Goal: Find specific page/section: Find specific page/section

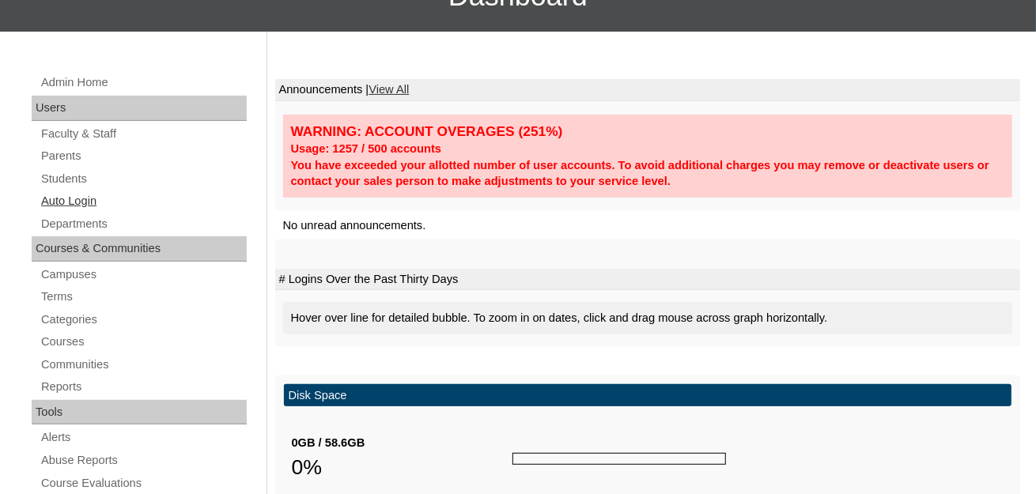
scroll to position [237, 0]
click at [61, 189] on link "Students" at bounding box center [143, 179] width 207 height 20
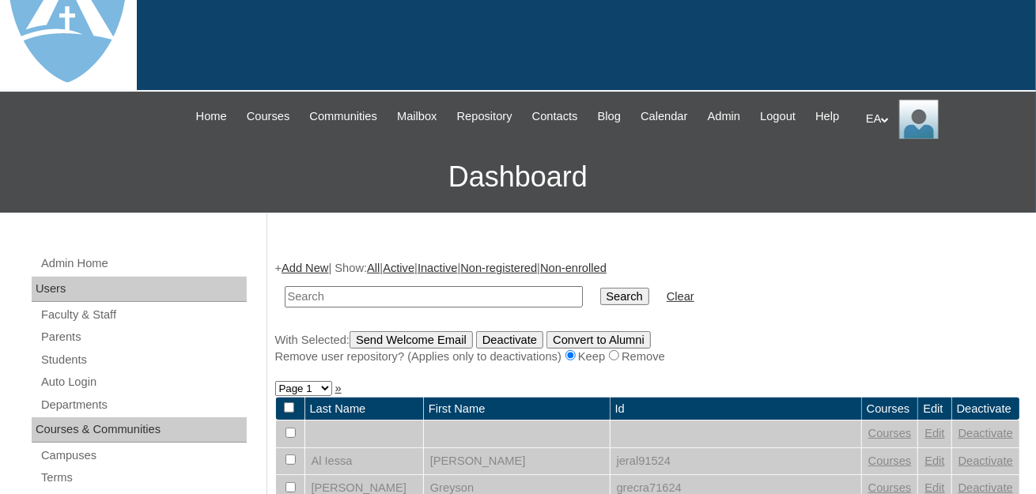
scroll to position [79, 0]
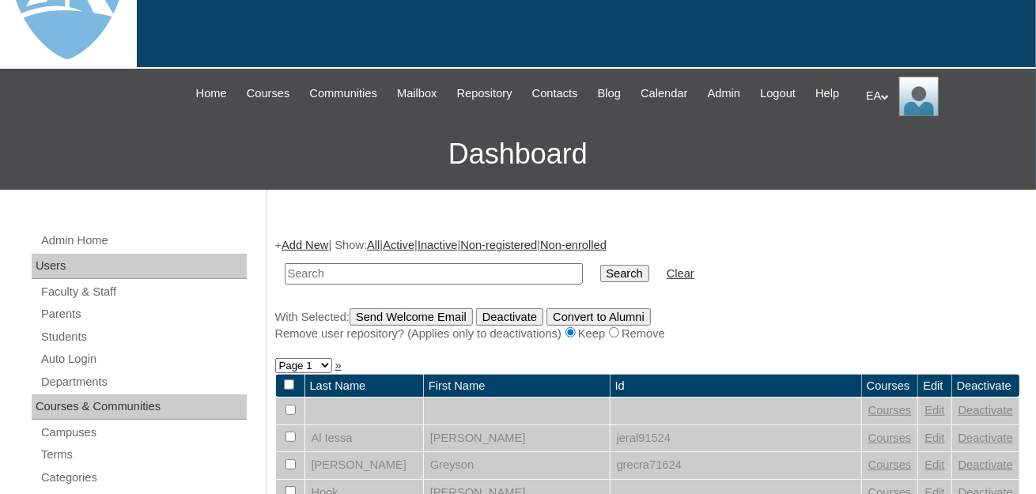
click at [328, 285] on input "text" at bounding box center [434, 273] width 298 height 21
type input "@"
type input "[PERSON_NAME]"
click at [600, 282] on input "Search" at bounding box center [624, 273] width 49 height 17
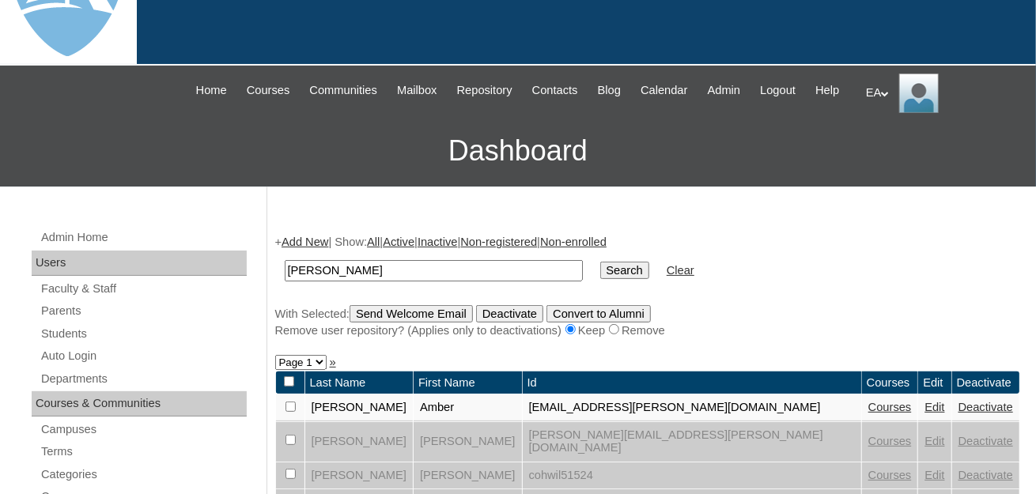
scroll to position [316, 0]
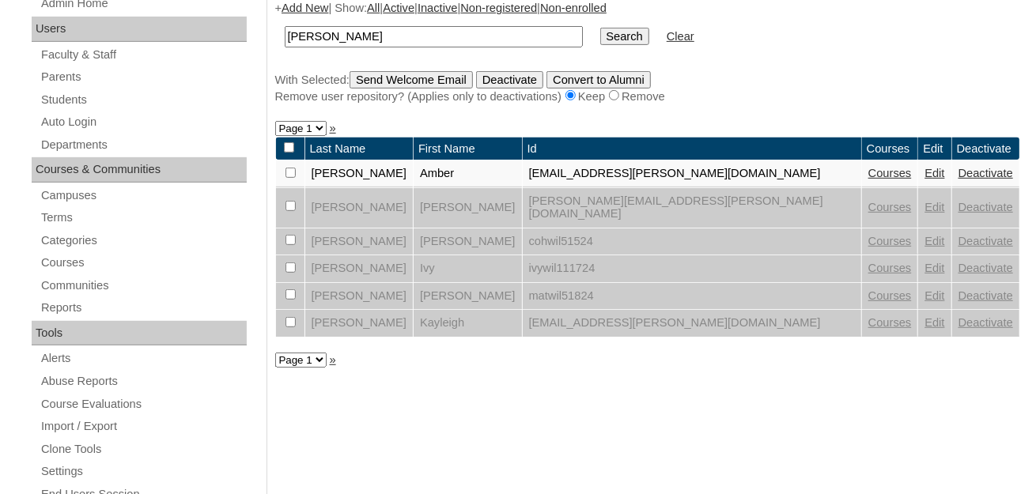
click at [924, 179] on link "Edit" at bounding box center [934, 173] width 20 height 13
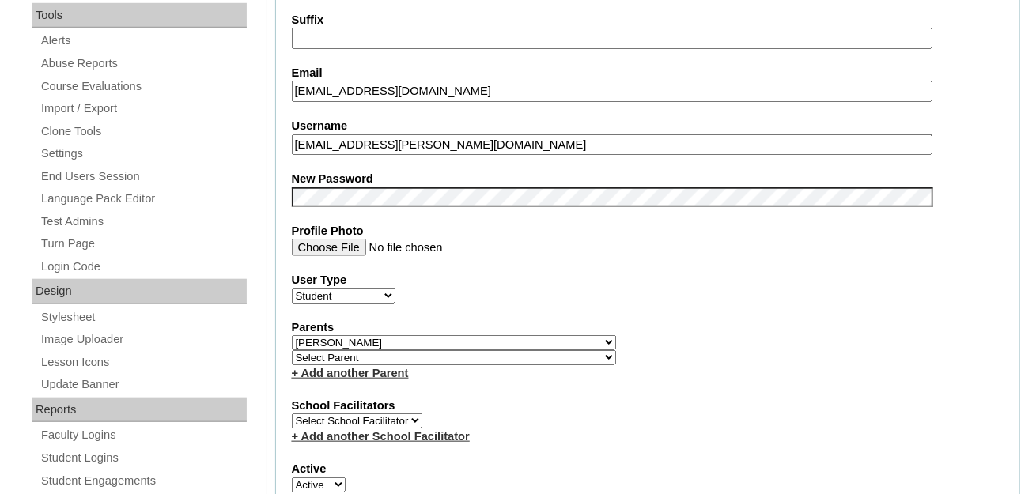
scroll to position [553, 0]
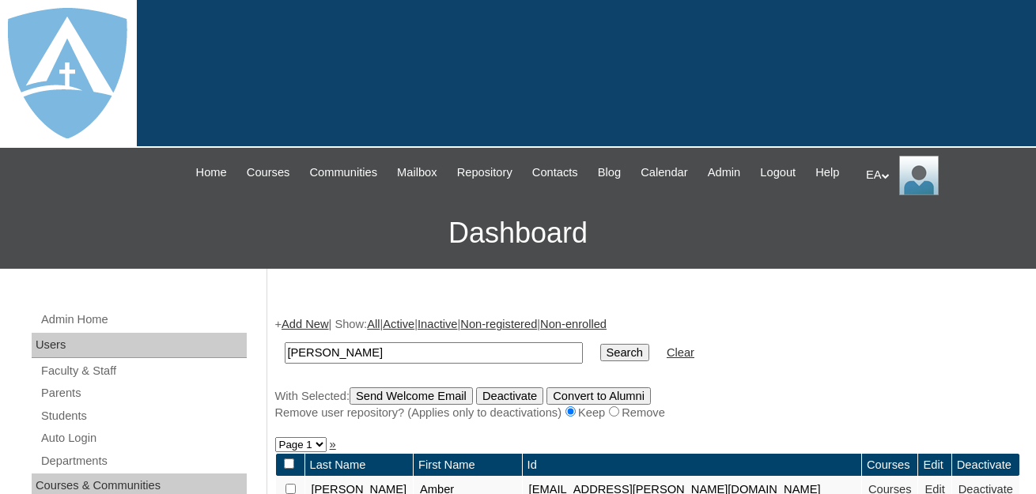
scroll to position [316, 0]
